Goal: Check status: Check status

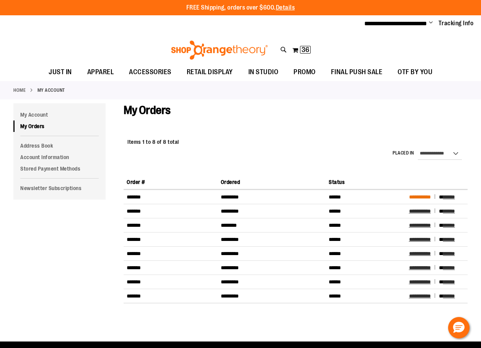
type input "**********"
click at [431, 196] on span "**********" at bounding box center [420, 196] width 22 height 5
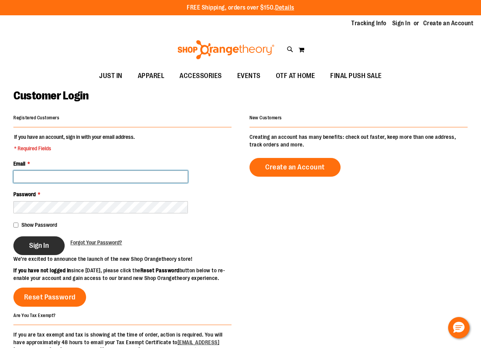
type input "**********"
click at [34, 245] on span "Sign In" at bounding box center [39, 245] width 20 height 8
